Goal: Task Accomplishment & Management: Manage account settings

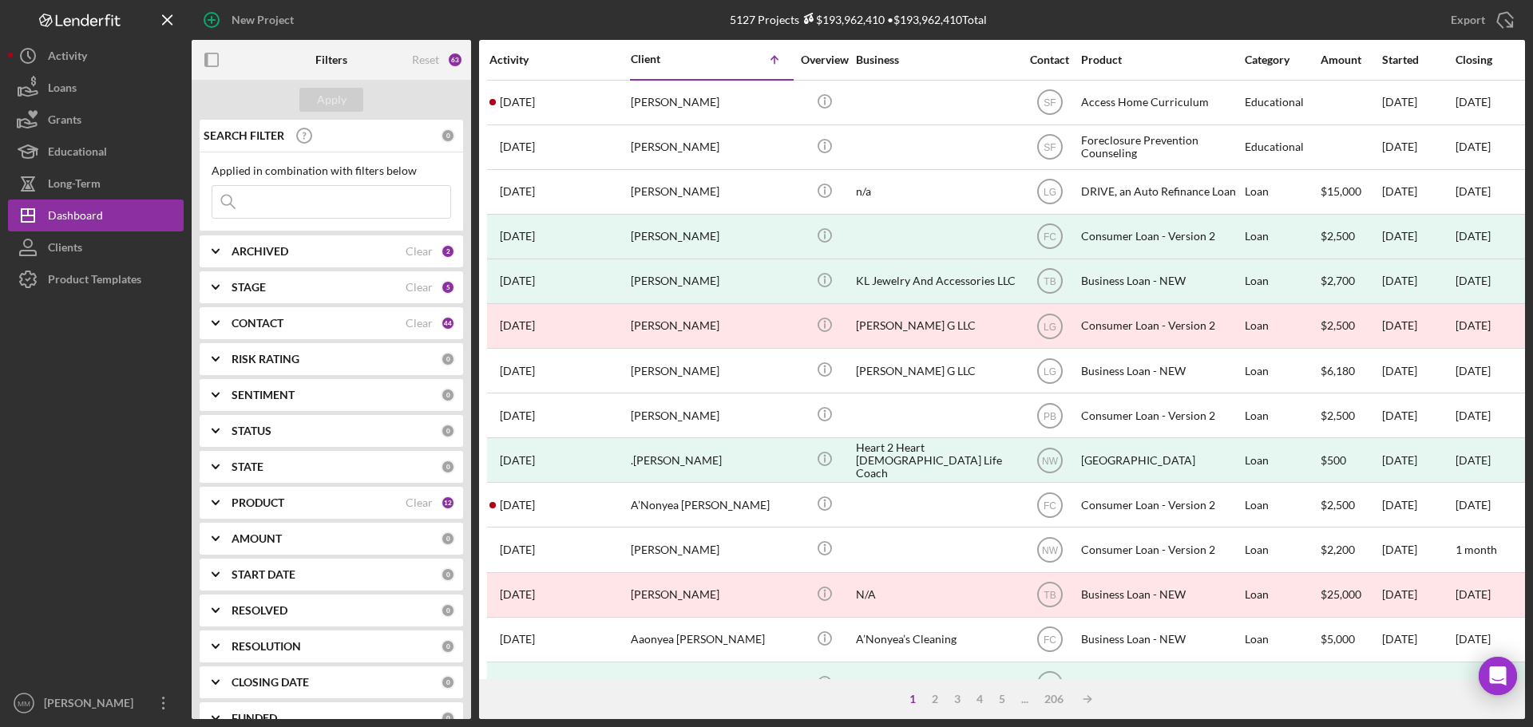
scroll to position [80, 0]
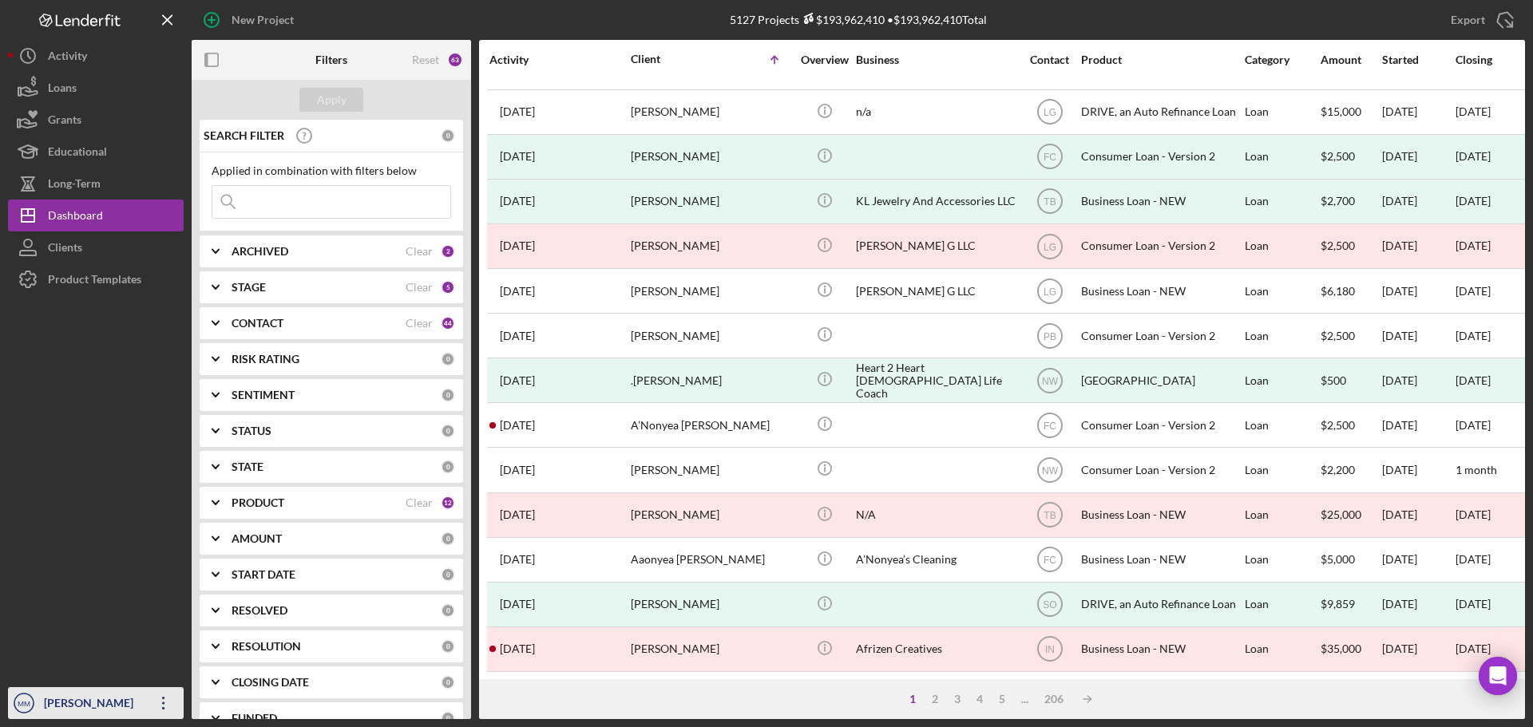
click at [154, 697] on icon "Icon/Overflow" at bounding box center [164, 704] width 40 height 40
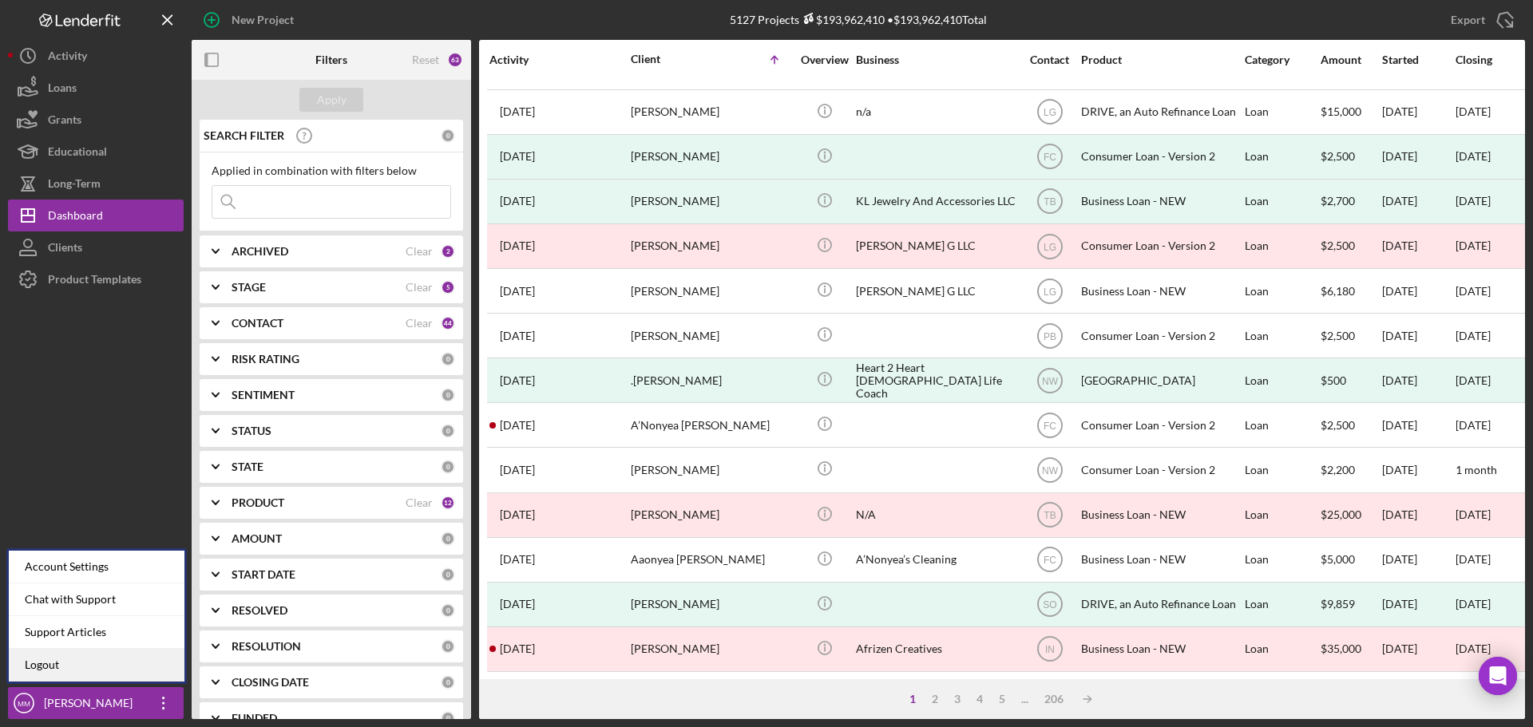
click at [86, 666] on link "Logout" at bounding box center [97, 665] width 176 height 33
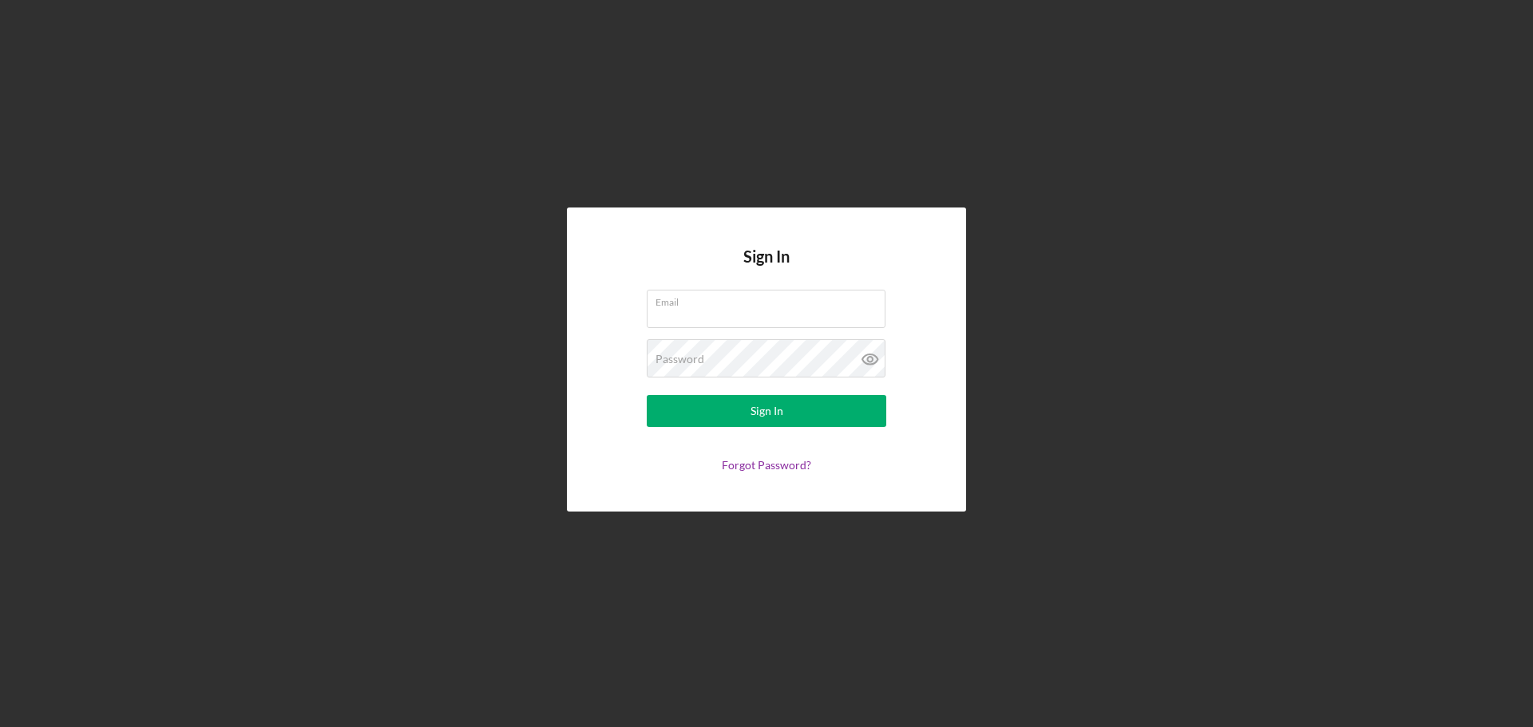
type input "[EMAIL_ADDRESS][DOMAIN_NAME]"
